Goal: Task Accomplishment & Management: Manage account settings

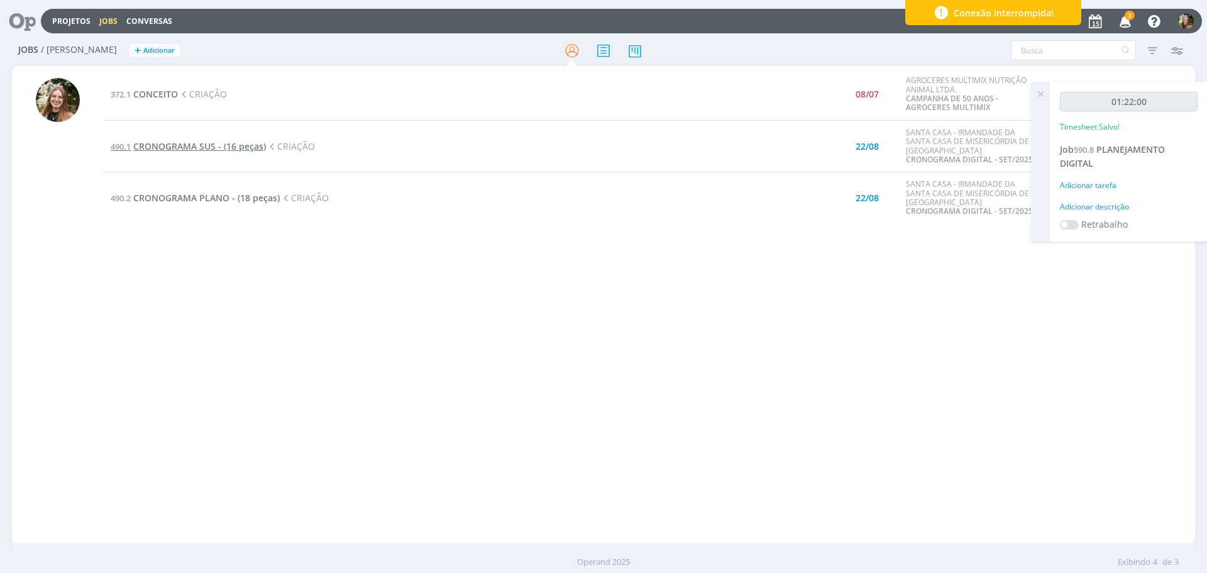
click at [185, 146] on span "CRONOGRAMA SUS - (16 peças)" at bounding box center [199, 146] width 133 height 12
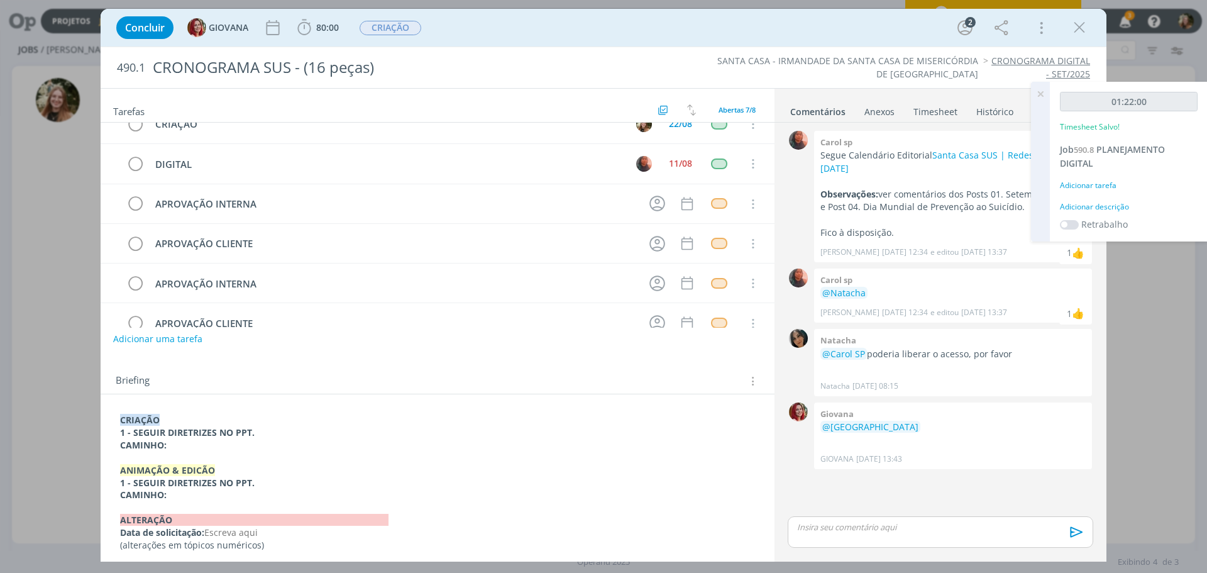
scroll to position [27, 0]
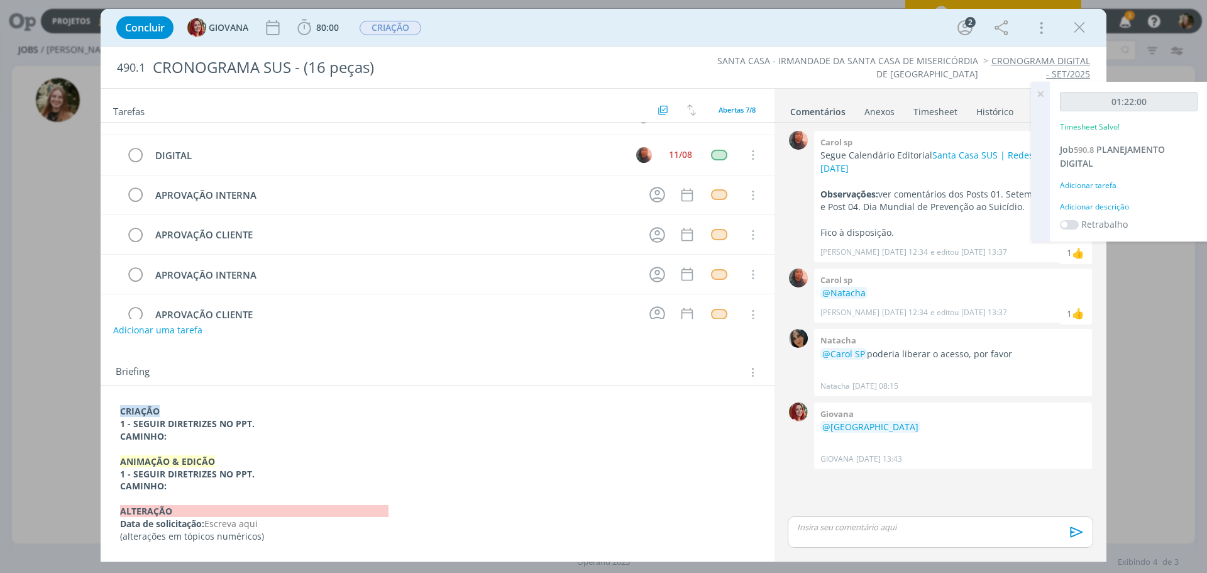
click at [1043, 92] on icon at bounding box center [1040, 94] width 23 height 25
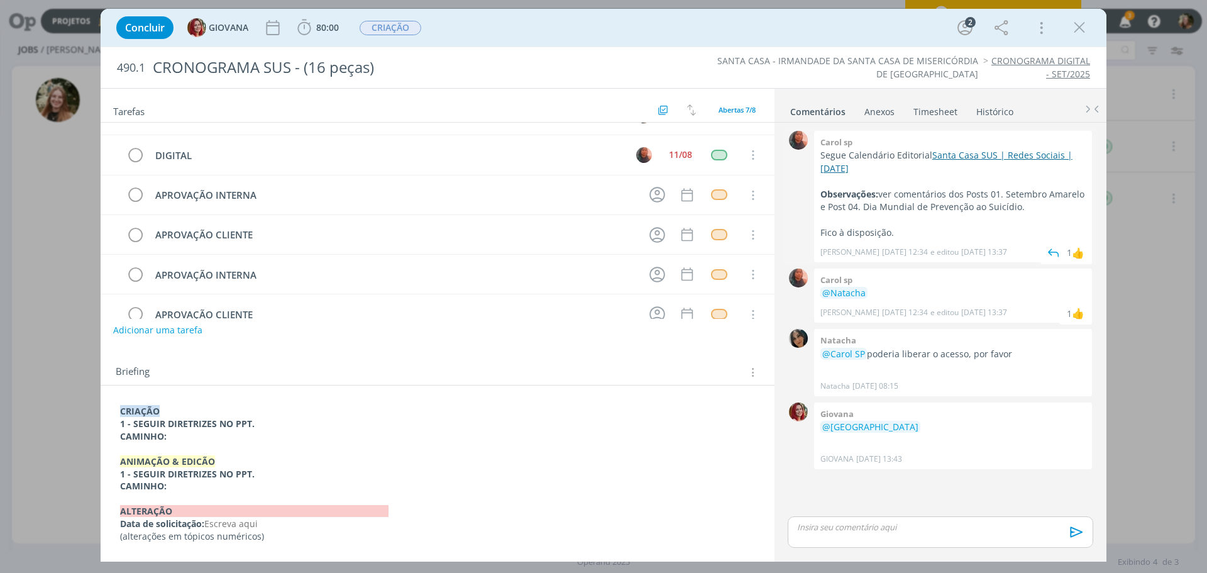
click at [992, 156] on link "Santa Casa SUS | Redes Sociais | [DATE]" at bounding box center [946, 161] width 252 height 25
click at [1095, 30] on div "Concluir GIOVANA 80:00 Iniciar Apontar Data * [DATE] Horas * 00:00 Tarefa Selec…" at bounding box center [603, 28] width 987 height 30
click at [1083, 26] on icon "dialog" at bounding box center [1079, 27] width 19 height 19
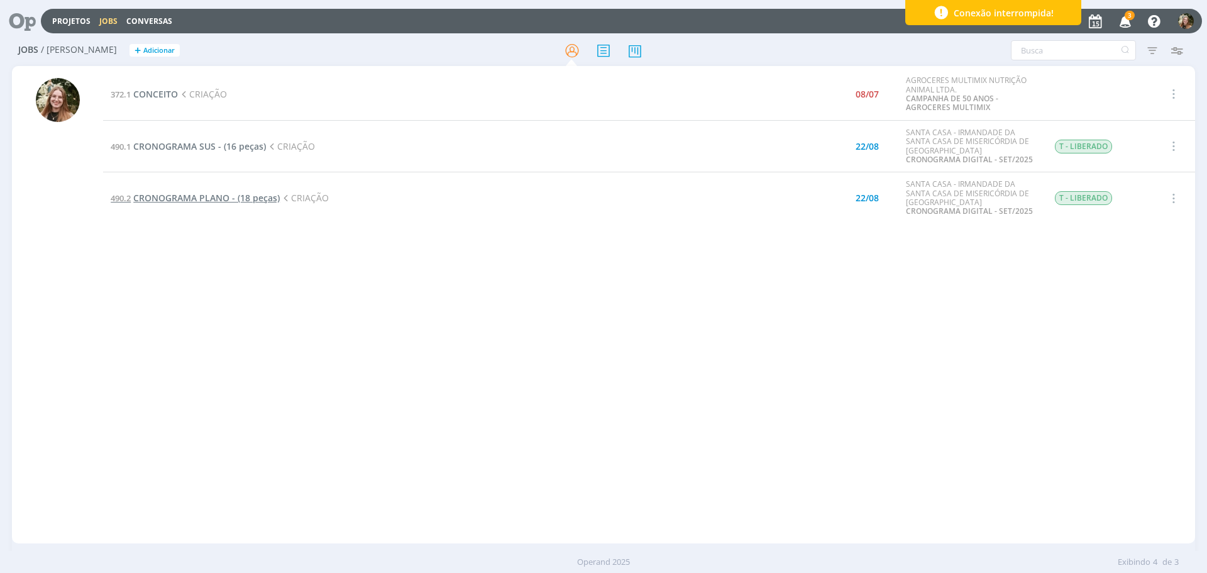
click at [196, 201] on span "CRONOGRAMA PLANO - (18 peças)" at bounding box center [206, 198] width 146 height 12
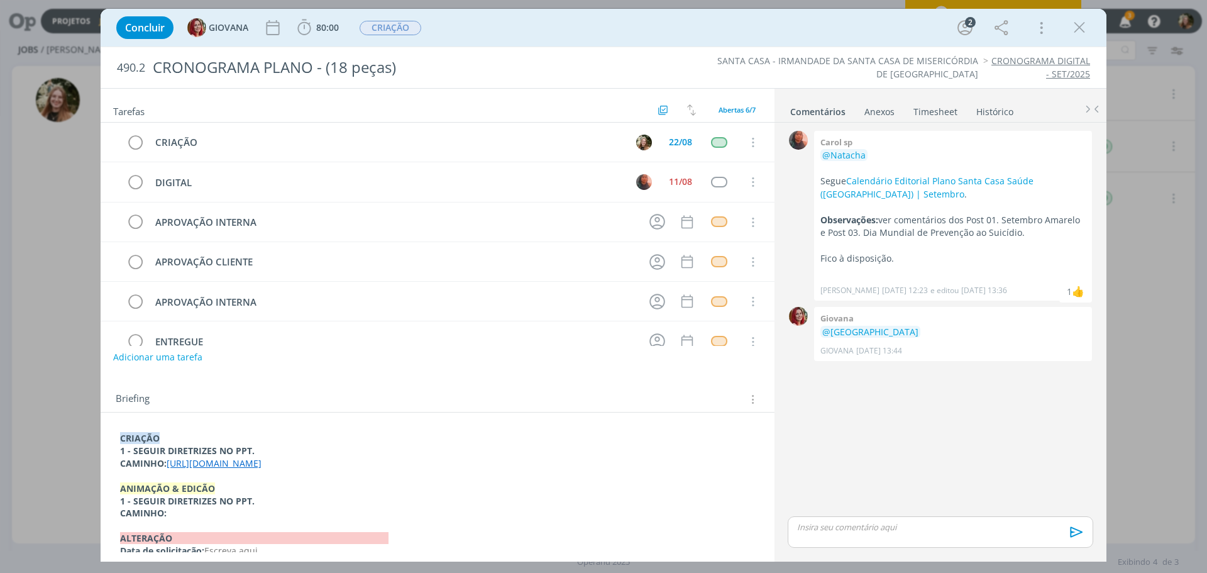
click at [249, 461] on link "[URL][DOMAIN_NAME]" at bounding box center [214, 463] width 95 height 12
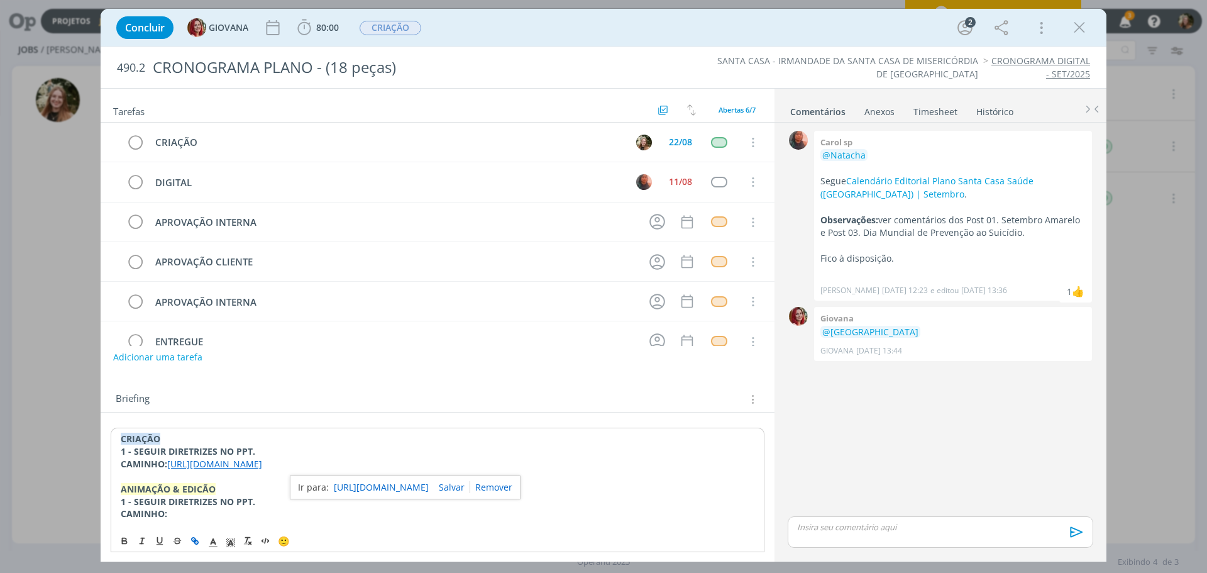
click at [387, 489] on link "[URL][DOMAIN_NAME]" at bounding box center [381, 487] width 95 height 16
